Goal: Task Accomplishment & Management: Complete application form

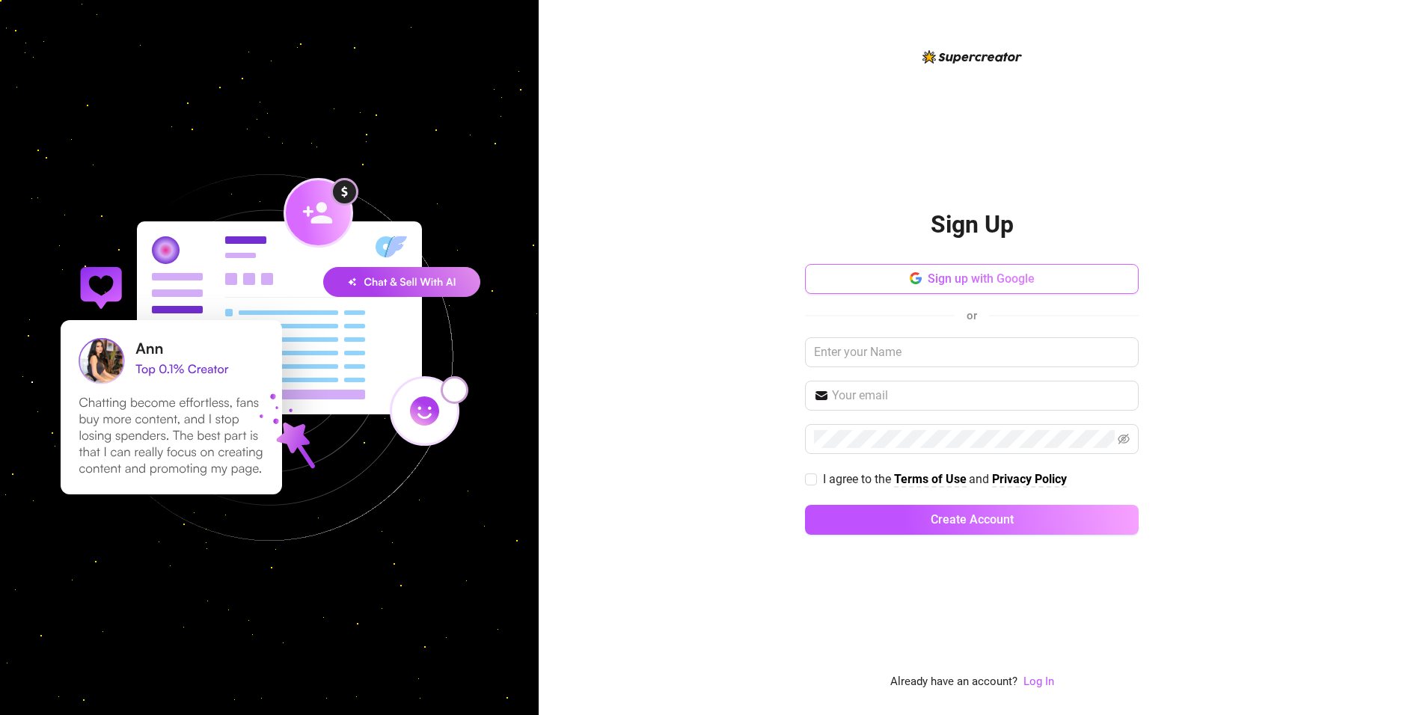
click at [981, 278] on span "Sign up with Google" at bounding box center [981, 279] width 107 height 14
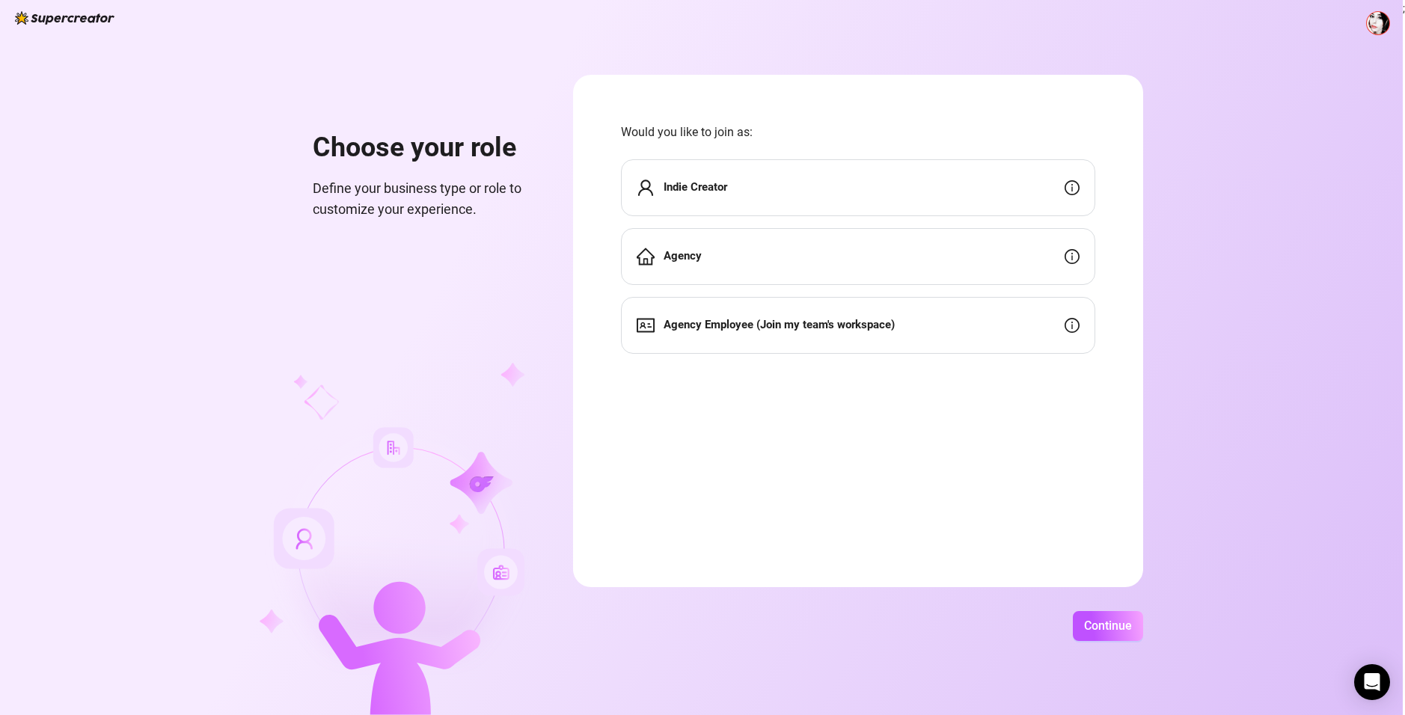
click at [726, 200] on div "Indie Creator" at bounding box center [858, 187] width 474 height 57
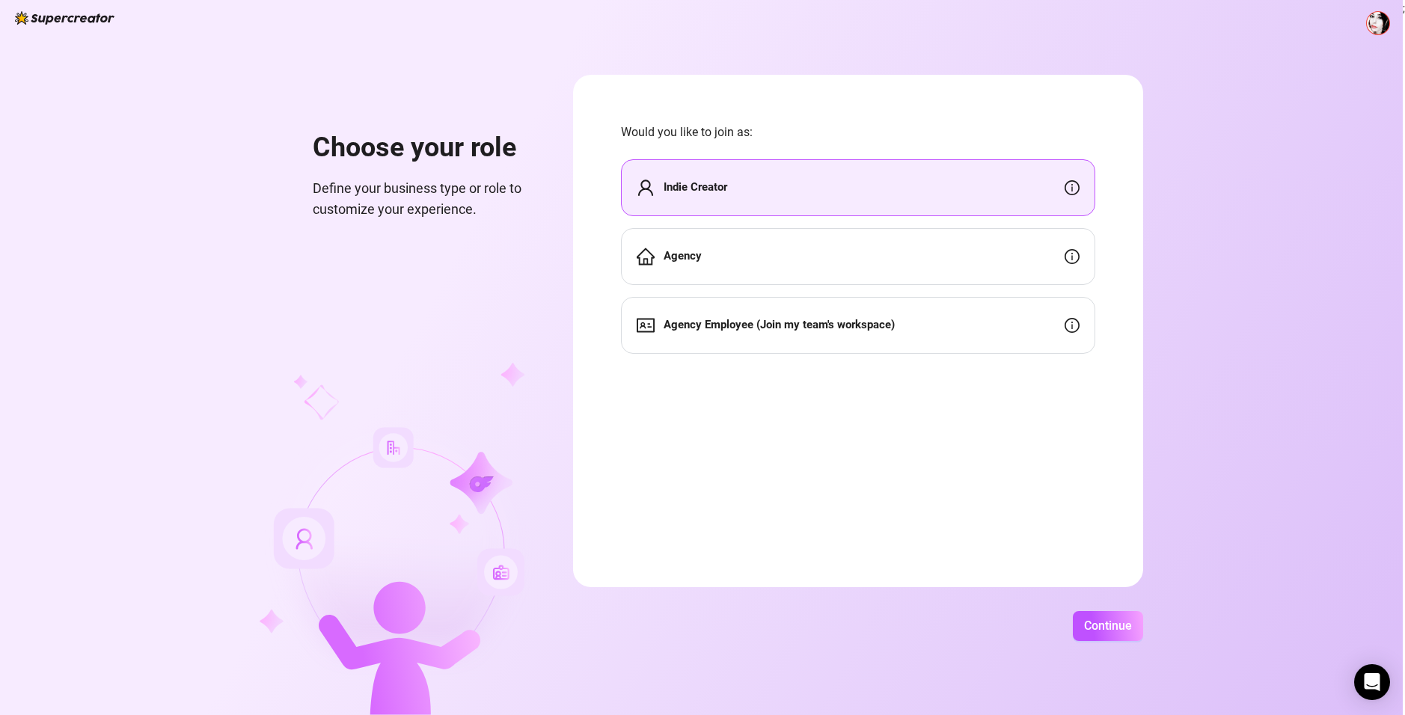
click at [721, 271] on div "Agency" at bounding box center [858, 256] width 474 height 57
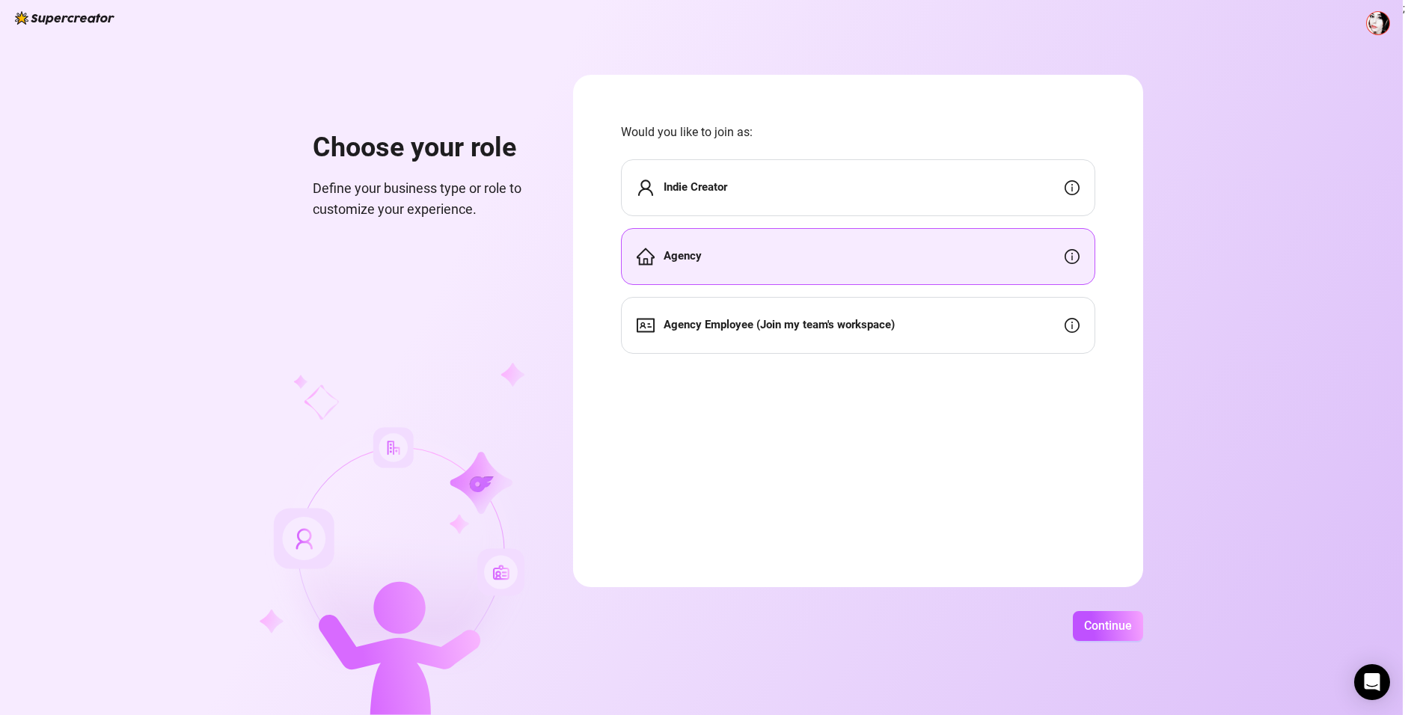
click at [1067, 617] on div "Continue" at bounding box center [858, 626] width 570 height 30
click at [1090, 626] on span "Continue" at bounding box center [1108, 626] width 48 height 14
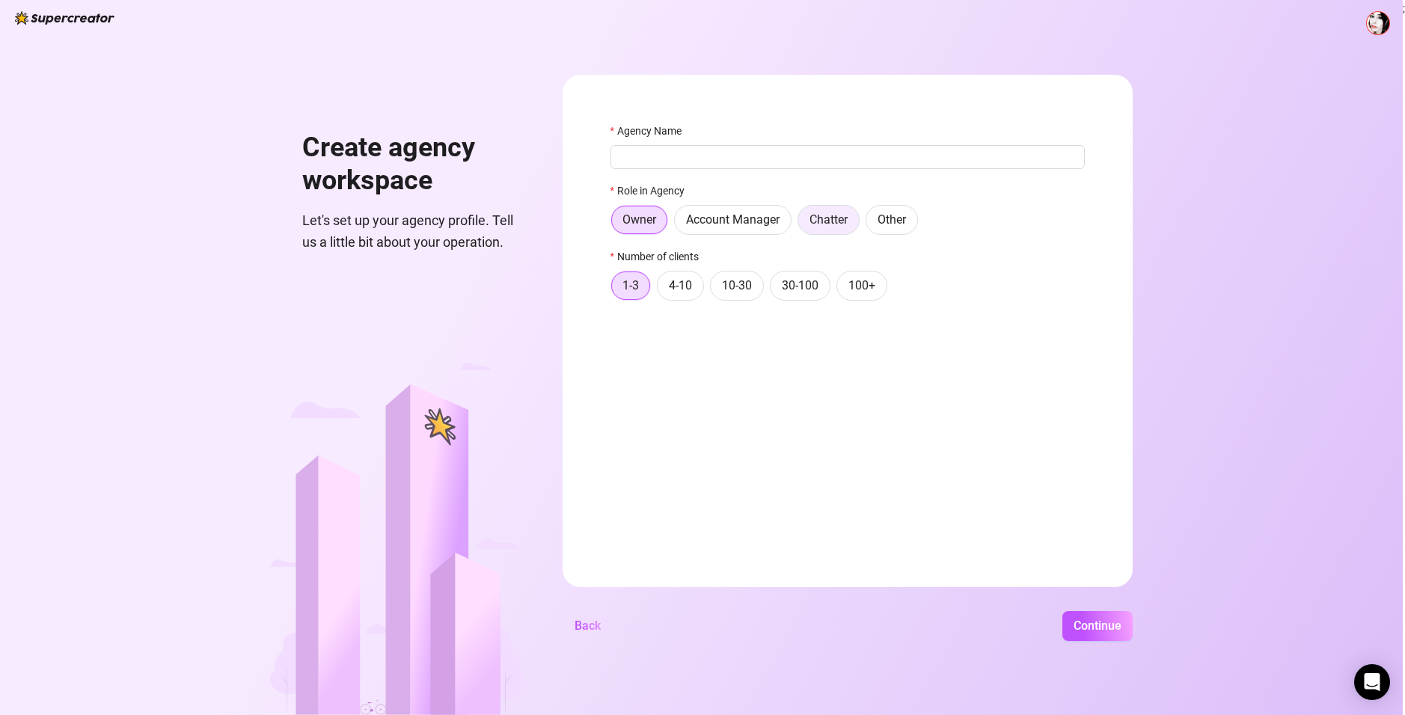
click at [838, 220] on span "Chatter" at bounding box center [829, 220] width 38 height 14
click at [802, 224] on input "Chatter" at bounding box center [802, 224] width 0 height 0
click at [697, 296] on label "4-10" at bounding box center [680, 286] width 47 height 30
click at [661, 290] on input "4-10" at bounding box center [661, 290] width 0 height 0
click at [685, 158] on input "Agency Name" at bounding box center [848, 157] width 474 height 24
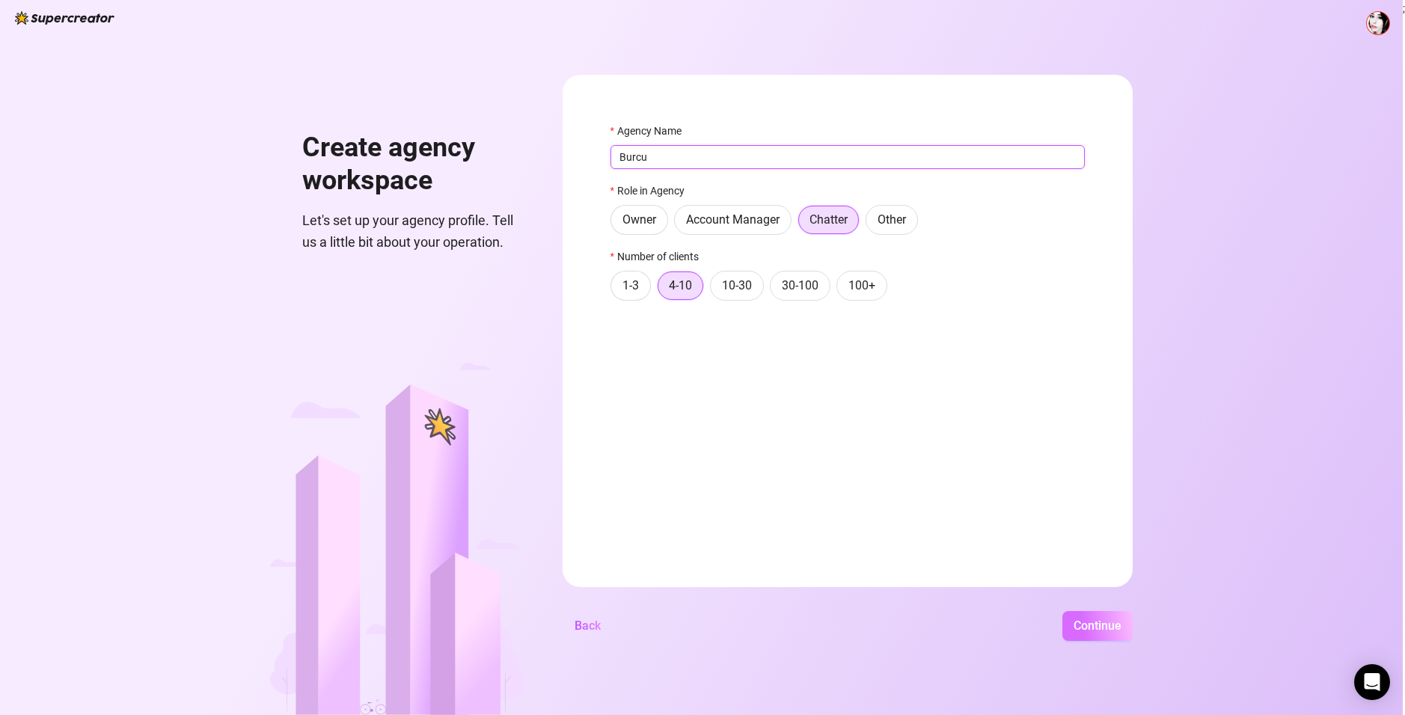
type input "Burcu"
click at [1084, 619] on span "Continue" at bounding box center [1098, 626] width 48 height 14
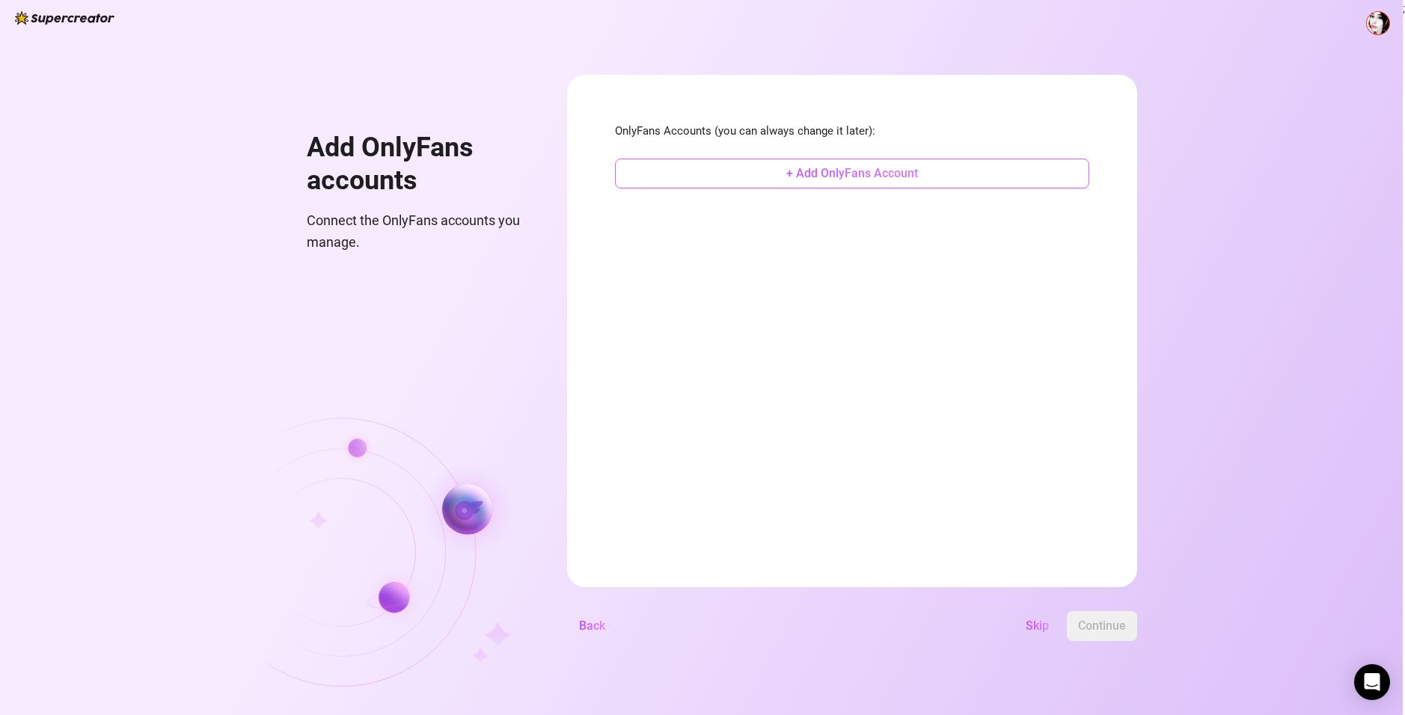
click at [816, 181] on button "+ Add OnlyFans Account" at bounding box center [852, 174] width 474 height 30
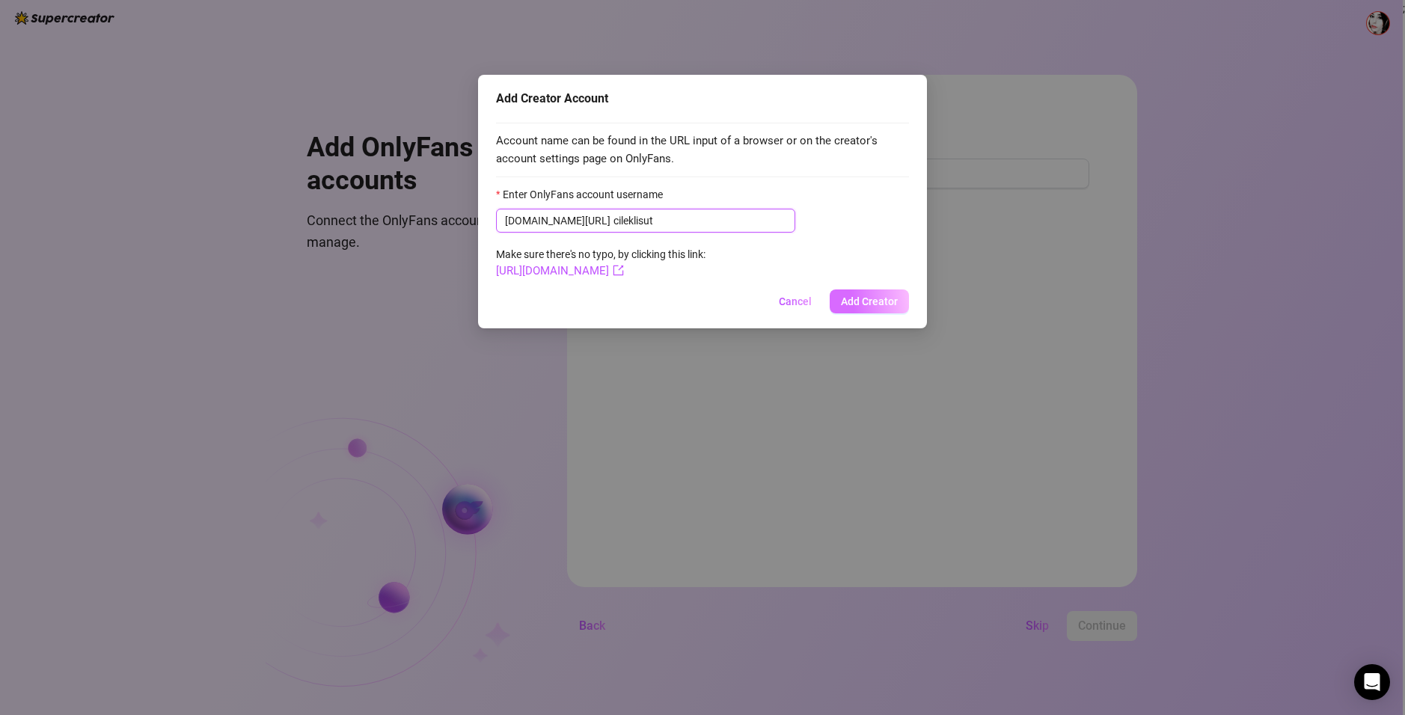
type input "cileklisut"
click at [882, 304] on span "Add Creator" at bounding box center [869, 302] width 57 height 12
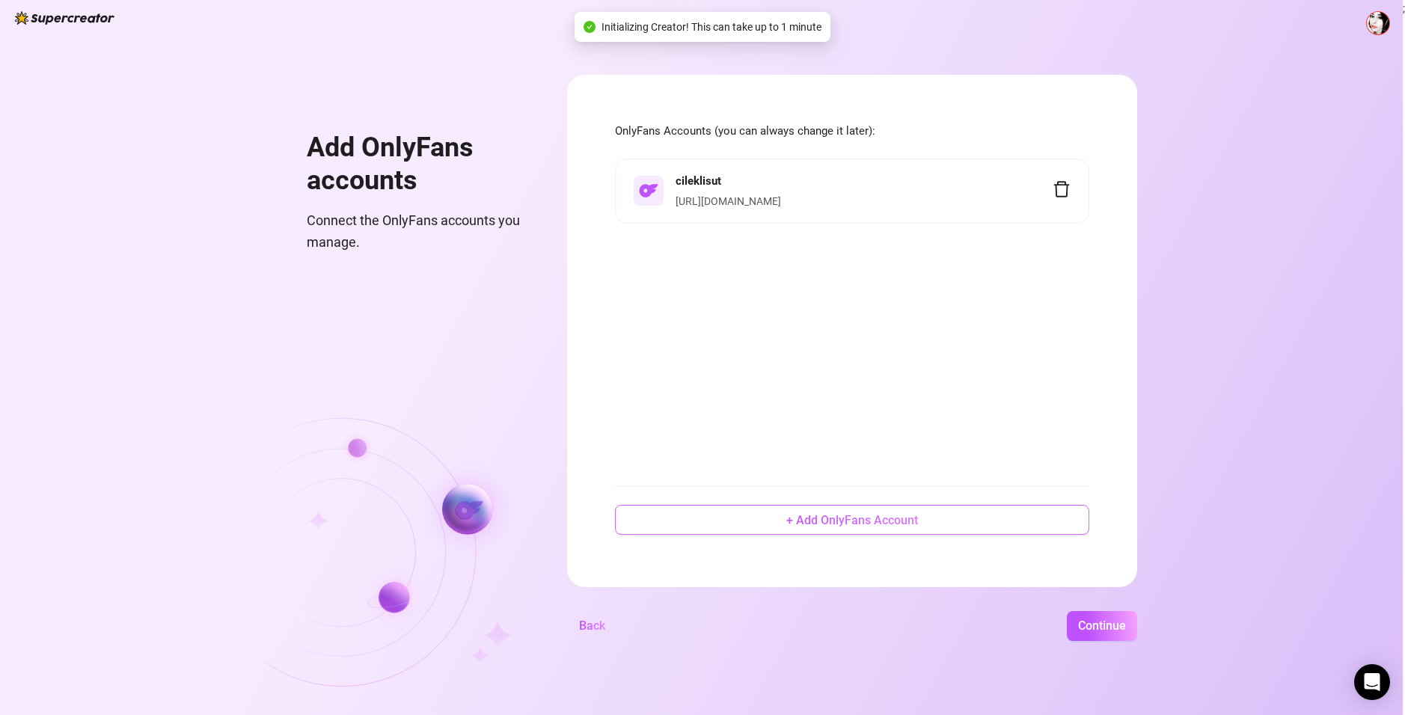
click at [887, 519] on span "+ Add OnlyFans Account" at bounding box center [852, 520] width 132 height 14
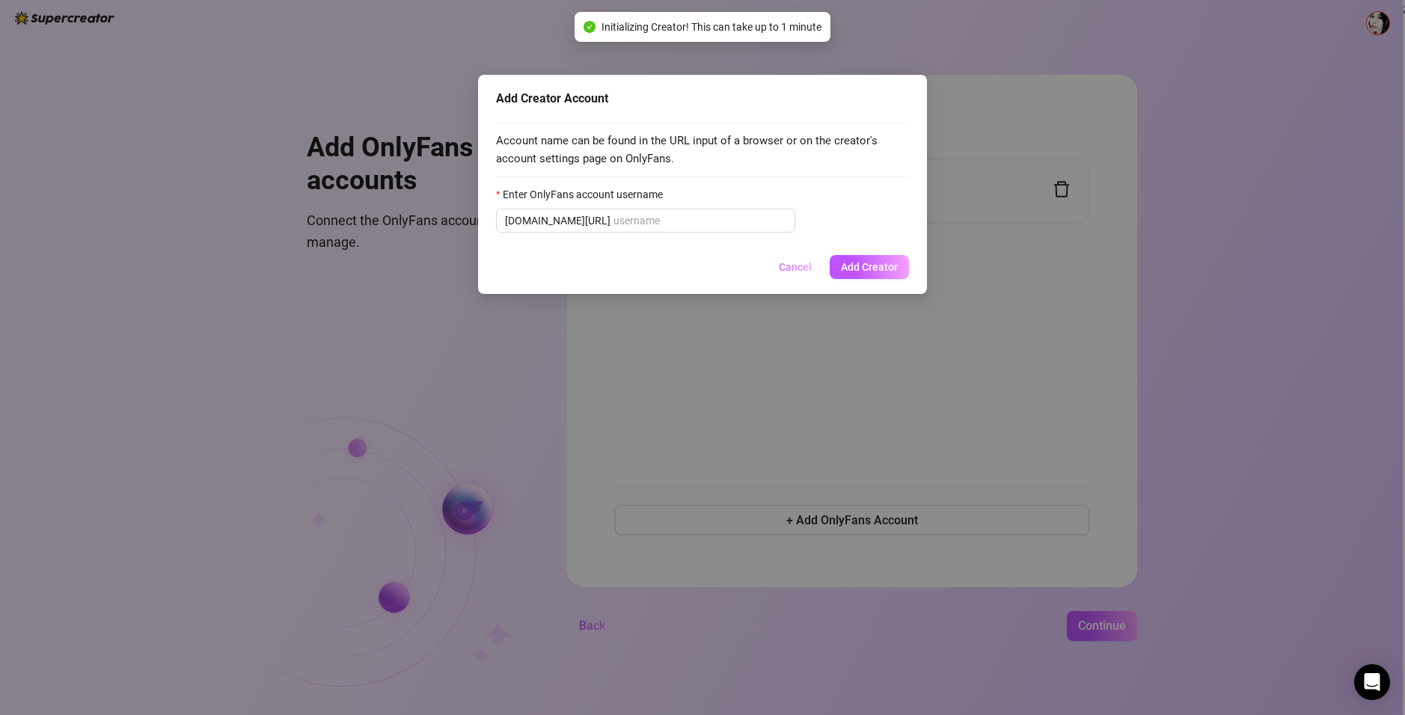
click at [793, 266] on span "Cancel" at bounding box center [795, 267] width 33 height 12
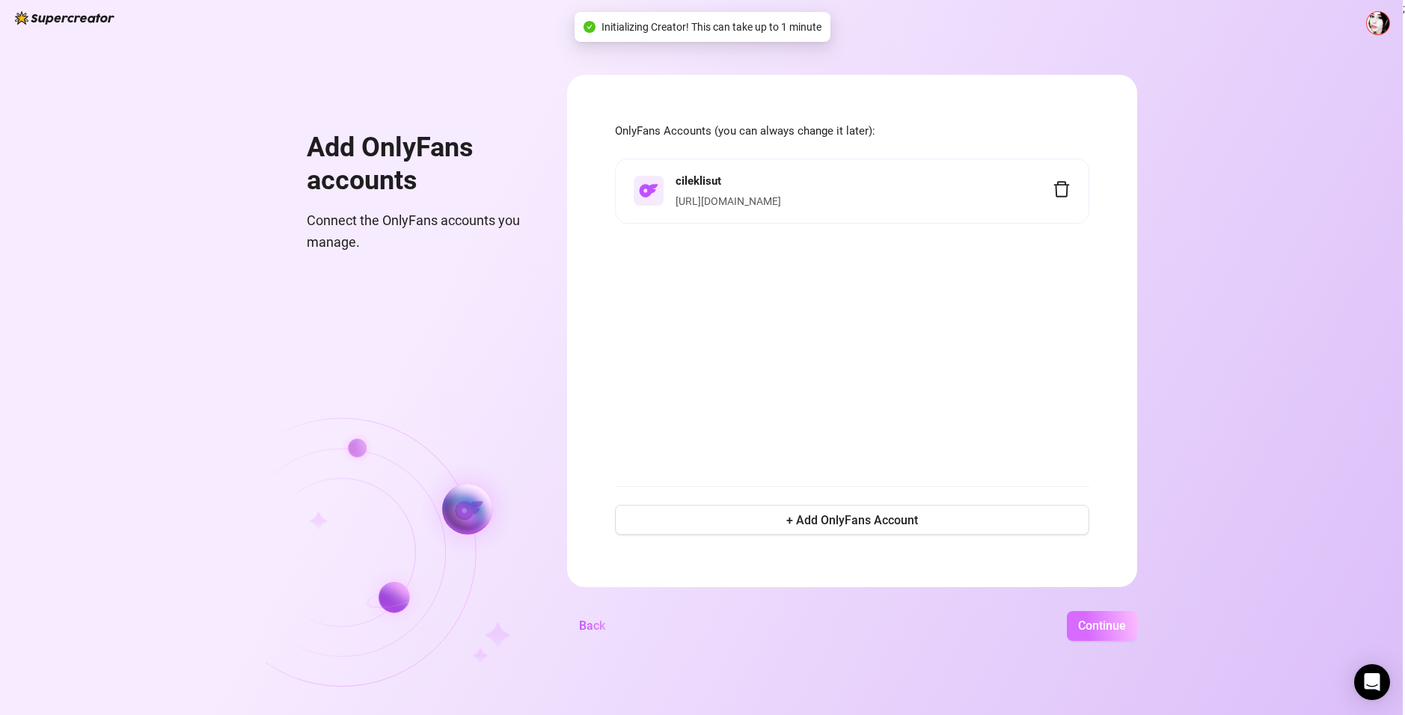
click at [1071, 620] on button "Continue" at bounding box center [1102, 626] width 70 height 30
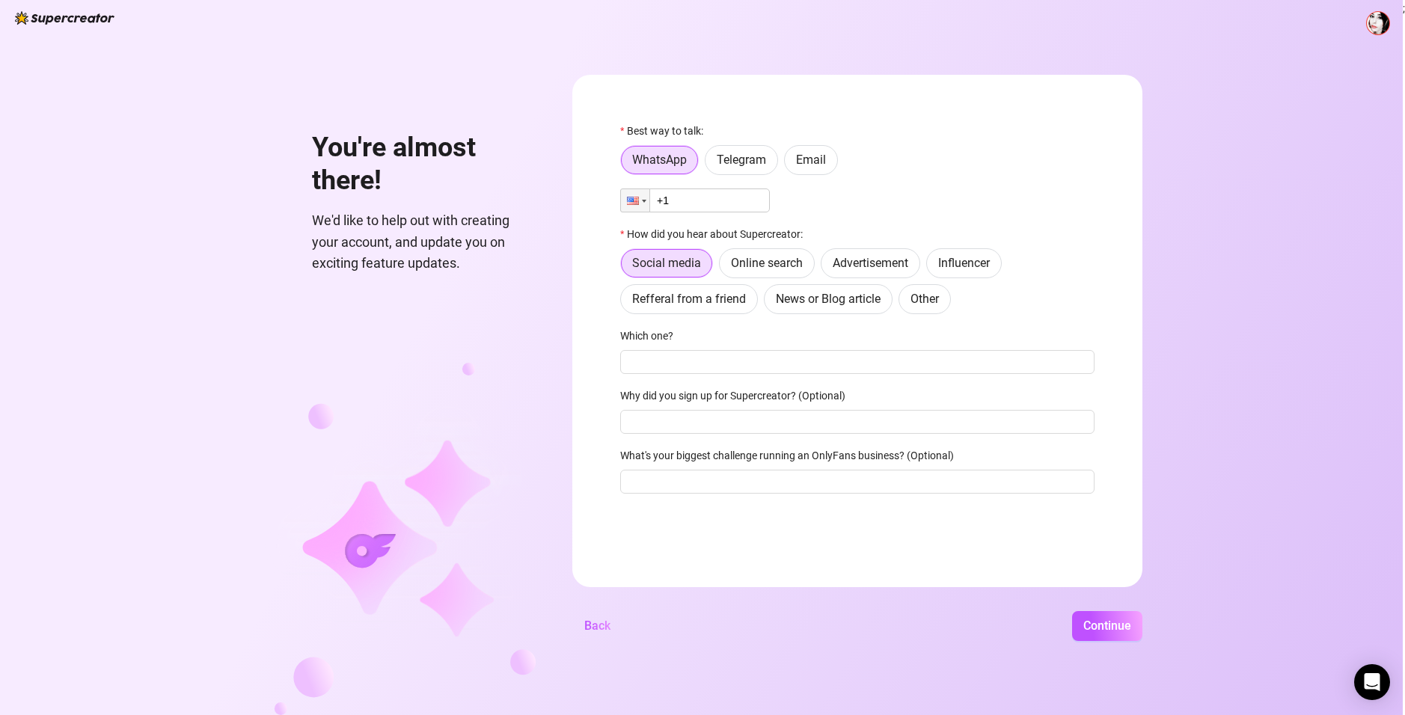
click at [720, 176] on div "Best way to talk: WhatsApp Telegram Email Phone +1 How did you hear about Super…" at bounding box center [857, 315] width 474 height 385
click at [731, 158] on span "Telegram" at bounding box center [741, 160] width 49 height 14
click at [709, 164] on input "Telegram" at bounding box center [709, 164] width 0 height 0
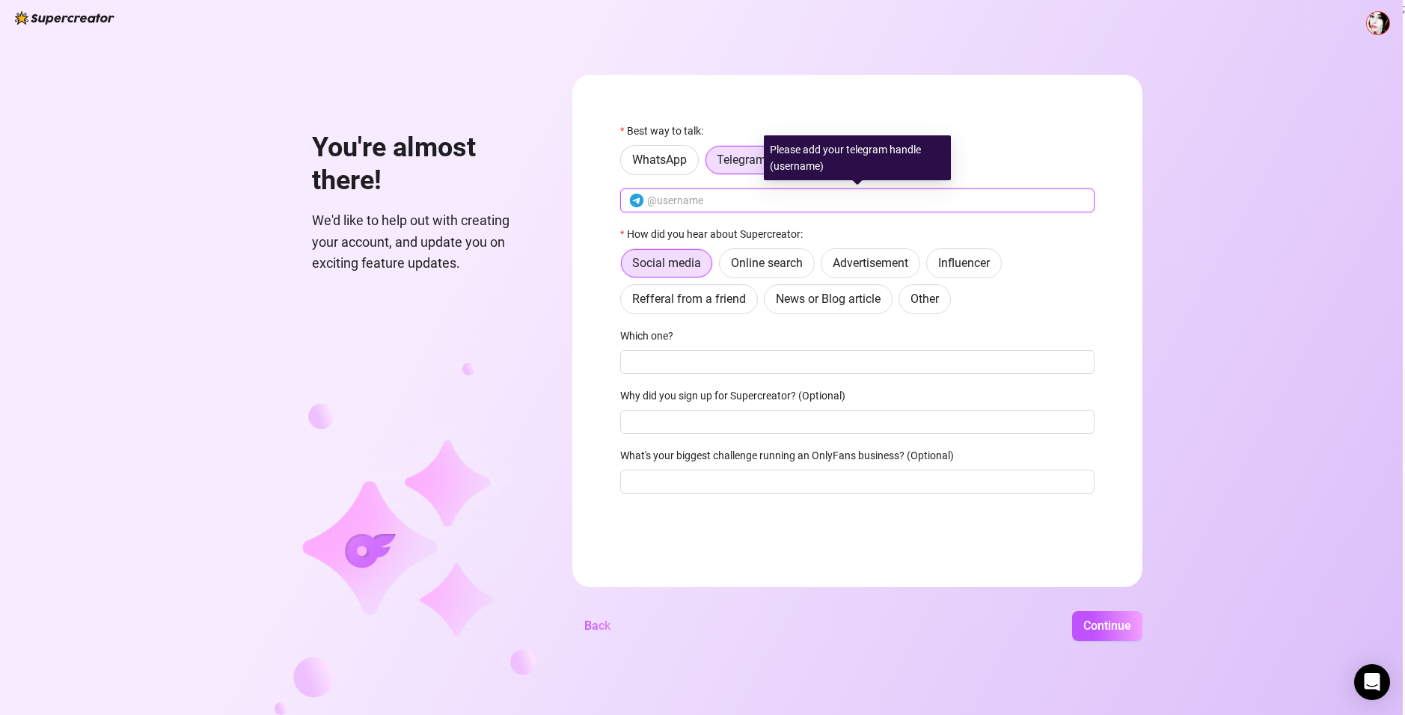
click at [693, 207] on input "text" at bounding box center [866, 200] width 438 height 16
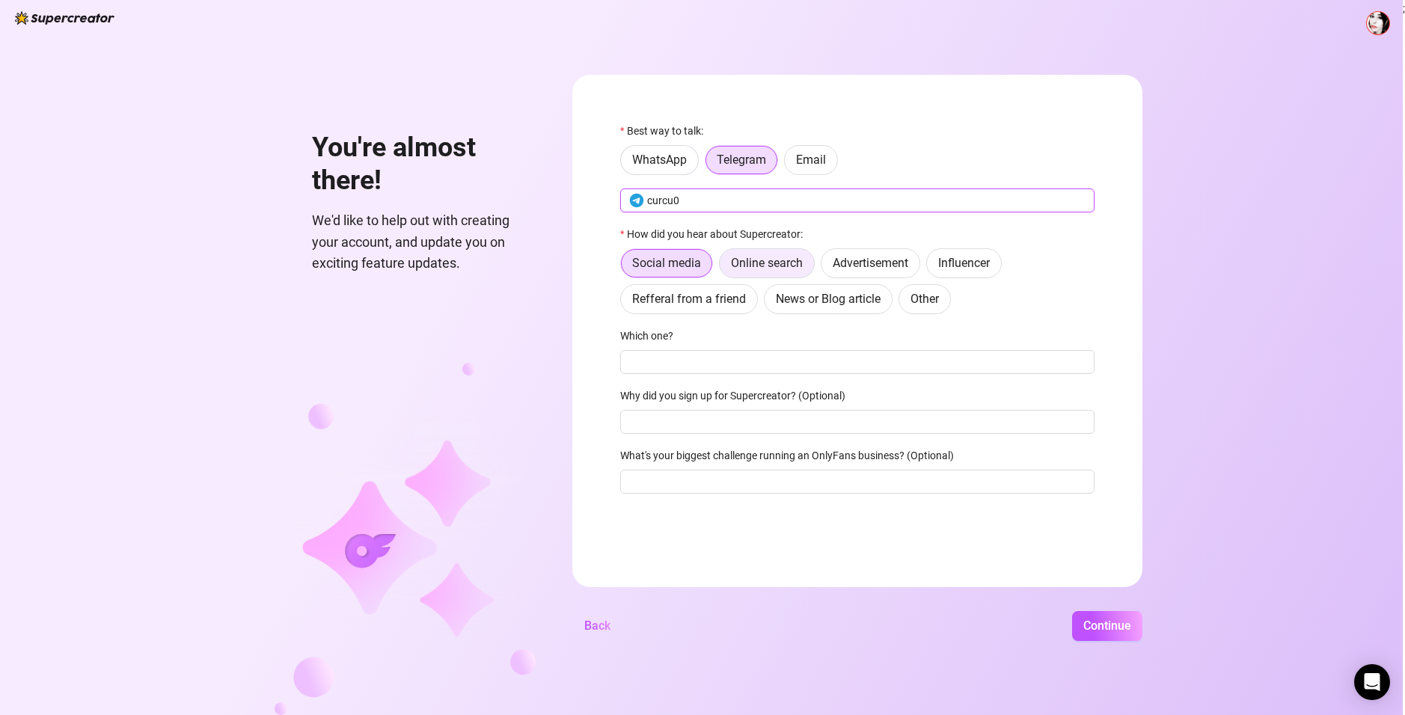
type input "curcu0"
click at [765, 263] on span "Online search" at bounding box center [767, 263] width 72 height 14
click at [724, 267] on input "Online search" at bounding box center [724, 267] width 0 height 0
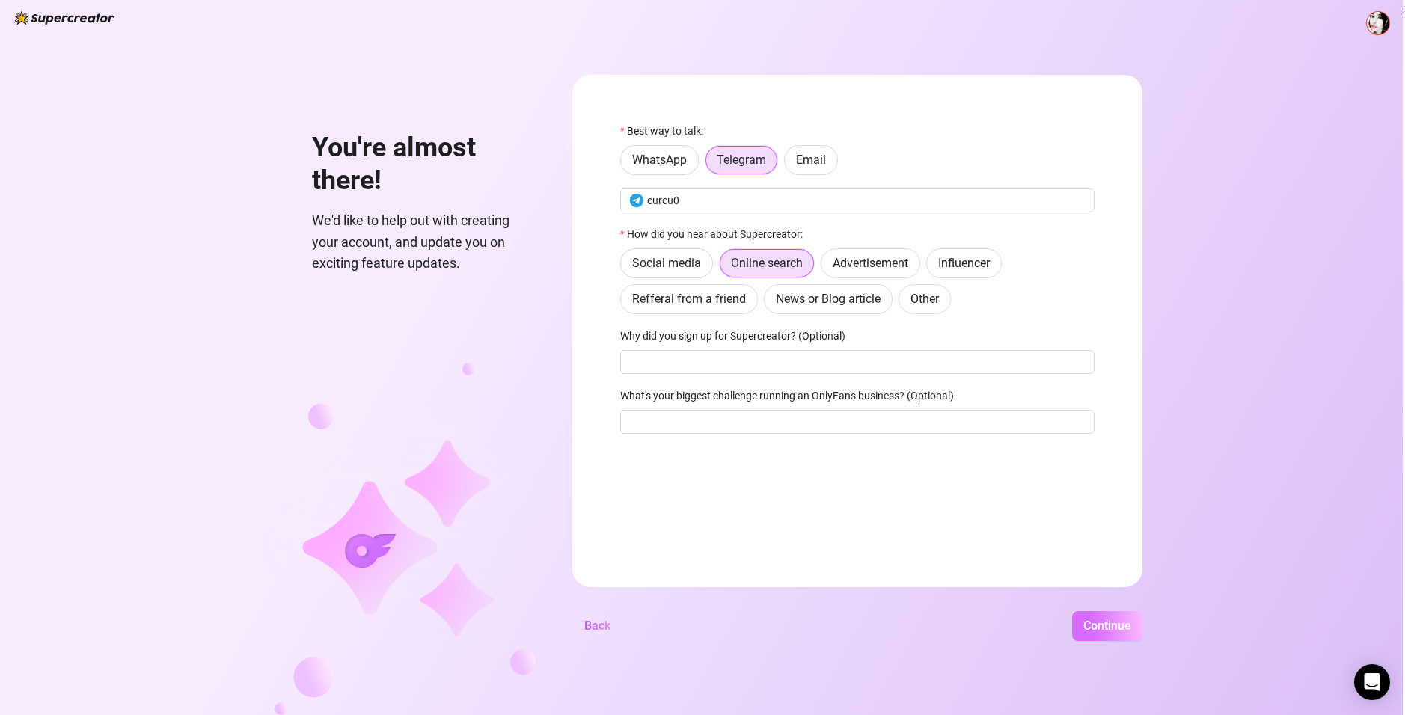
click at [1103, 635] on button "Continue" at bounding box center [1107, 626] width 70 height 30
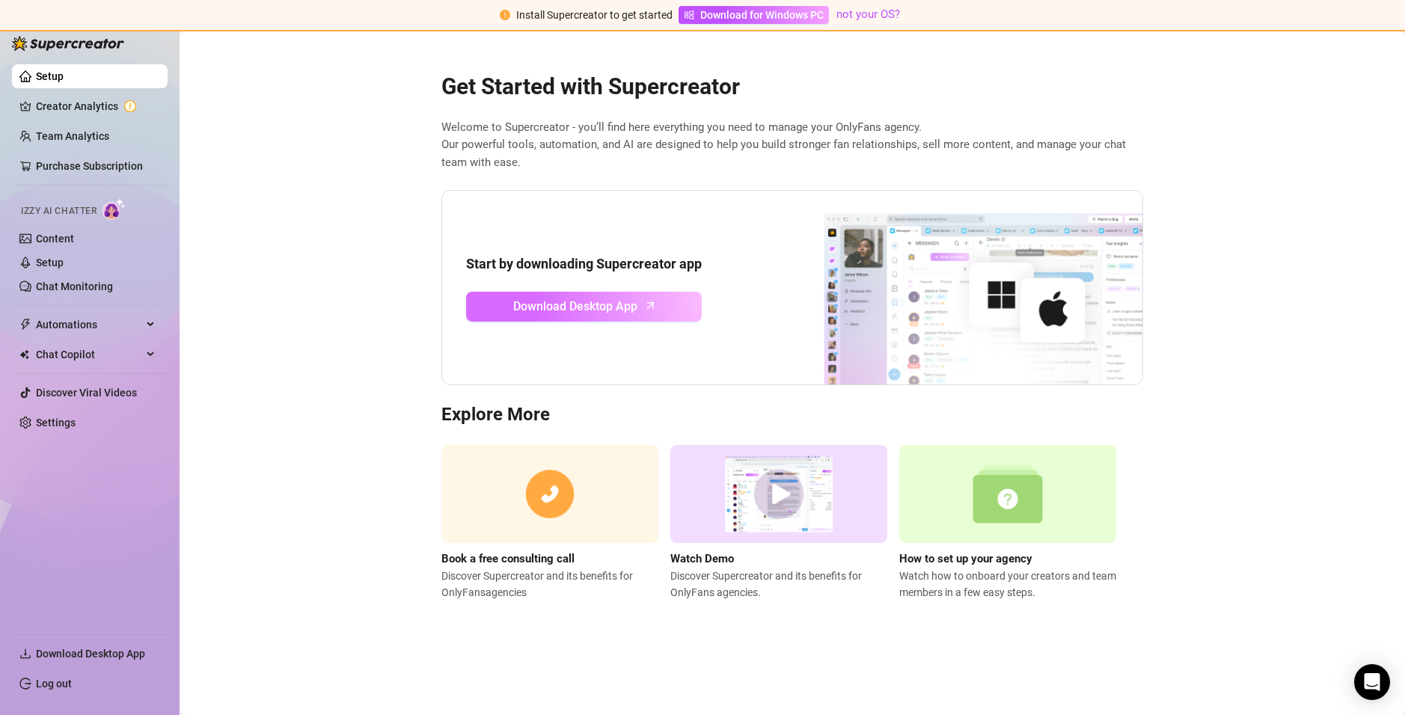
click at [621, 308] on span "Download Desktop App" at bounding box center [575, 306] width 124 height 19
